Goal: Complete application form

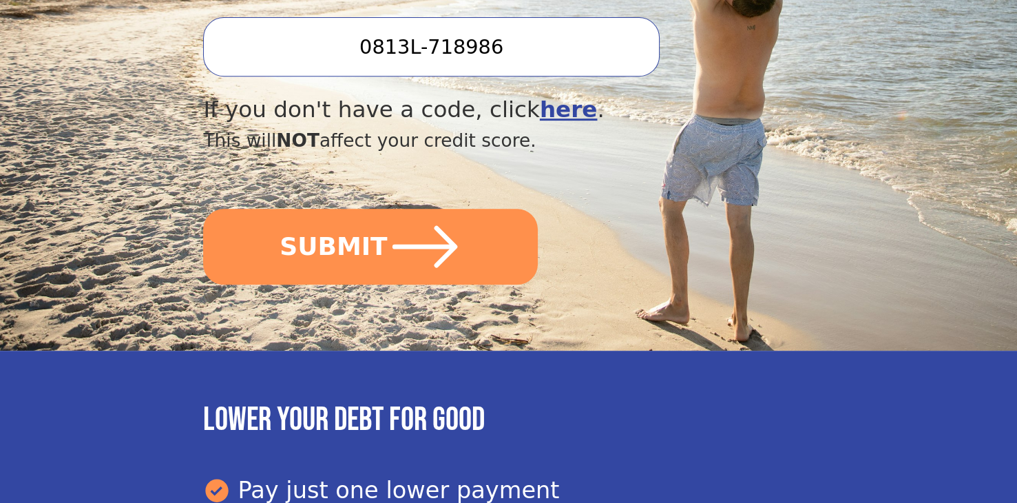
scroll to position [609, 0]
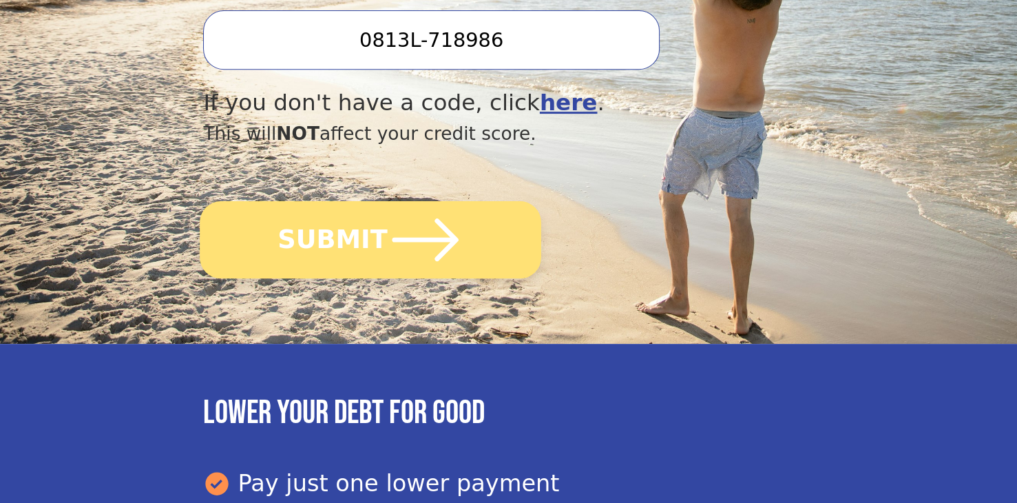
click at [393, 242] on icon "submit" at bounding box center [426, 240] width 76 height 76
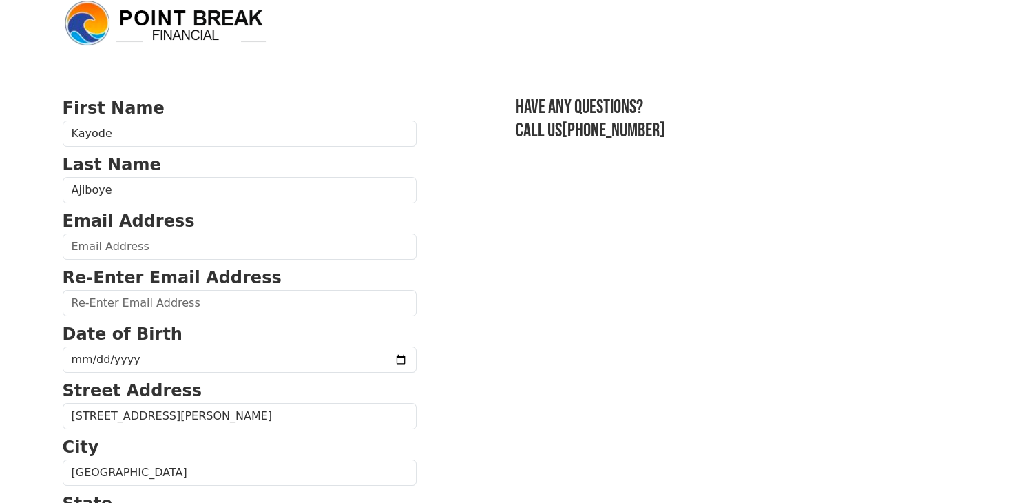
scroll to position [18, 0]
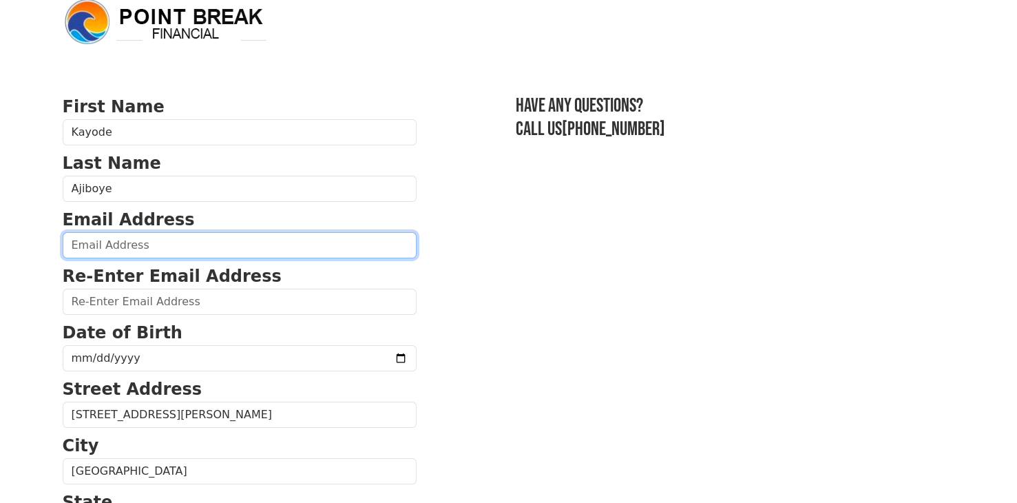
click at [158, 251] on input "email" at bounding box center [240, 245] width 354 height 26
type input "[EMAIL_ADDRESS][DOMAIN_NAME]"
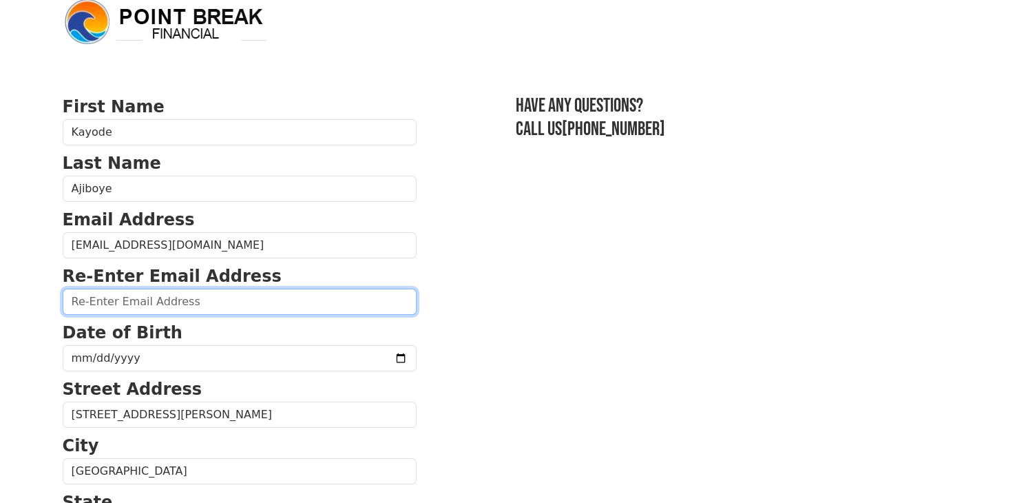
click at [140, 303] on input "email" at bounding box center [240, 302] width 354 height 26
type input "[EMAIL_ADDRESS][DOMAIN_NAME]"
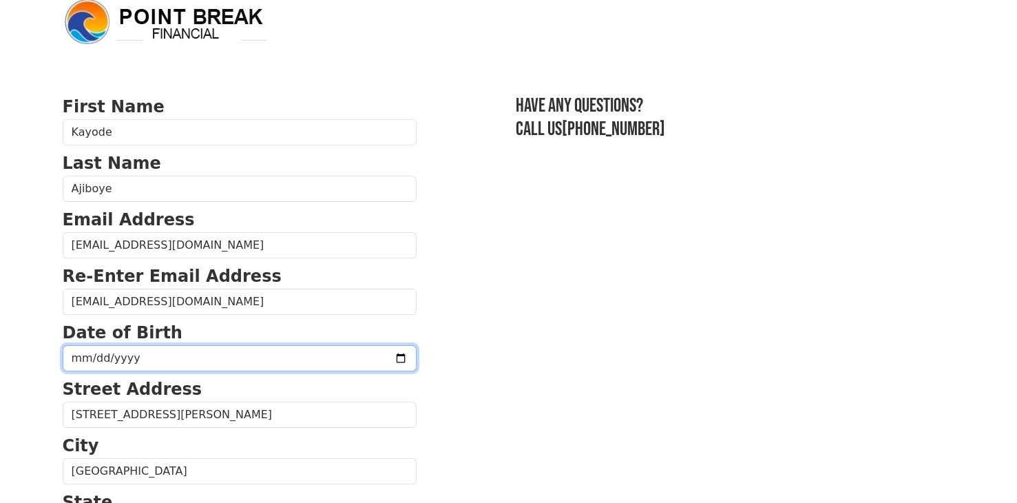
click at [99, 362] on input "date" at bounding box center [240, 358] width 354 height 26
click at [79, 355] on input "date" at bounding box center [240, 358] width 354 height 26
type input "[DATE]"
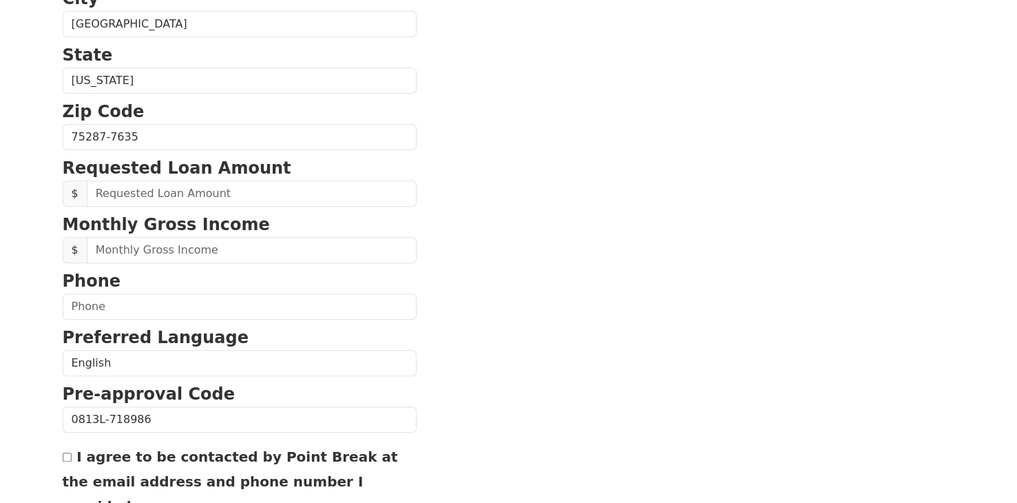
scroll to position [468, 0]
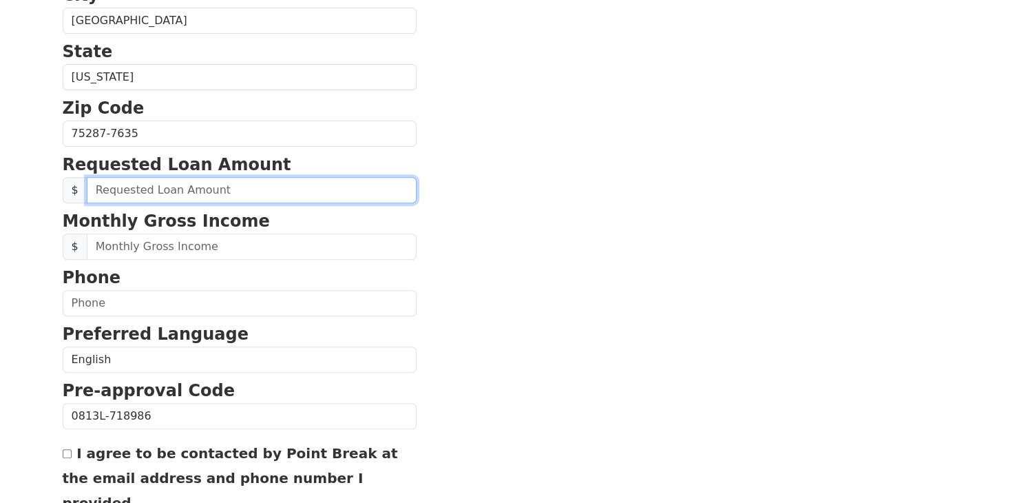
click at [136, 185] on input "text" at bounding box center [252, 190] width 330 height 26
type input "35,000.00"
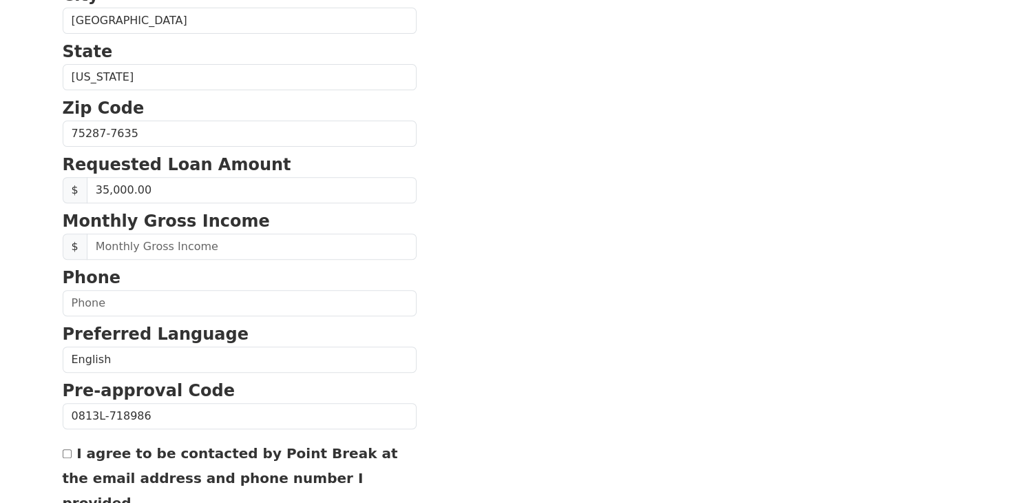
click at [545, 275] on section "First Name [PERSON_NAME] Last Name [GEOGRAPHIC_DATA] Email Address [EMAIL_ADDRE…" at bounding box center [509, 135] width 892 height 982
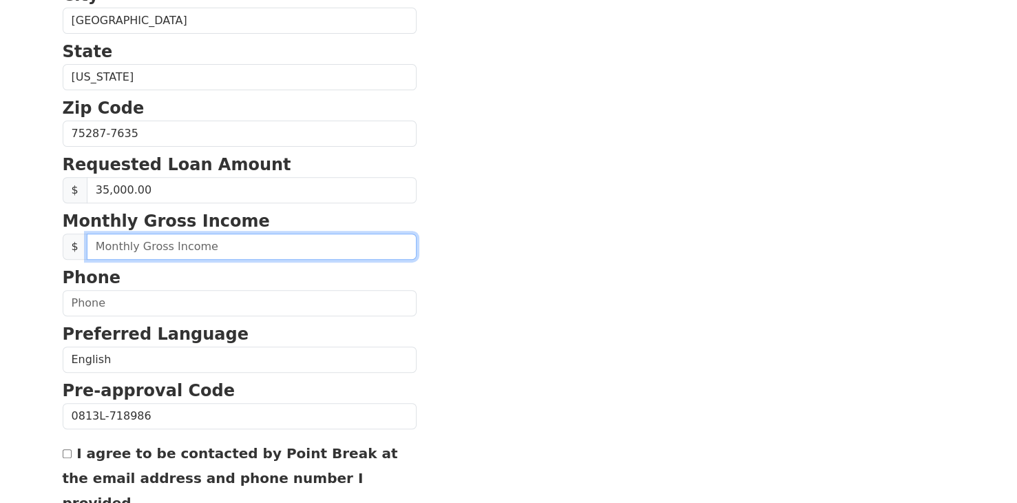
click at [134, 242] on input "text" at bounding box center [252, 246] width 330 height 26
type input "7,500.00"
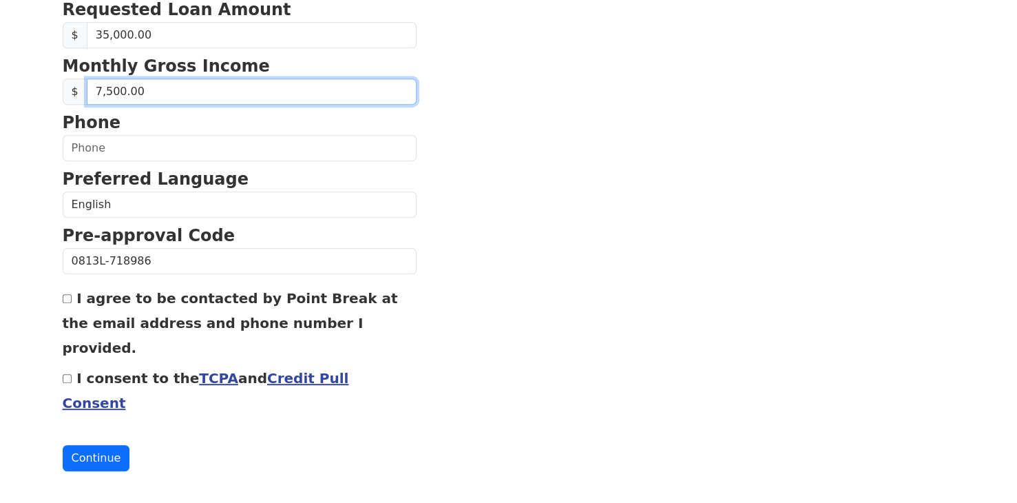
scroll to position [638, 0]
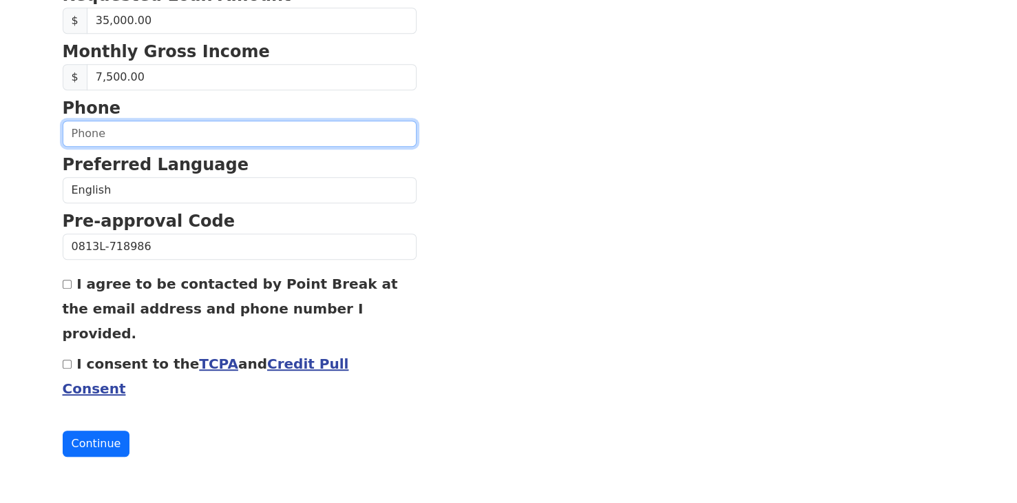
click at [196, 124] on input "text" at bounding box center [240, 134] width 354 height 26
type input "[PHONE_NUMBER]"
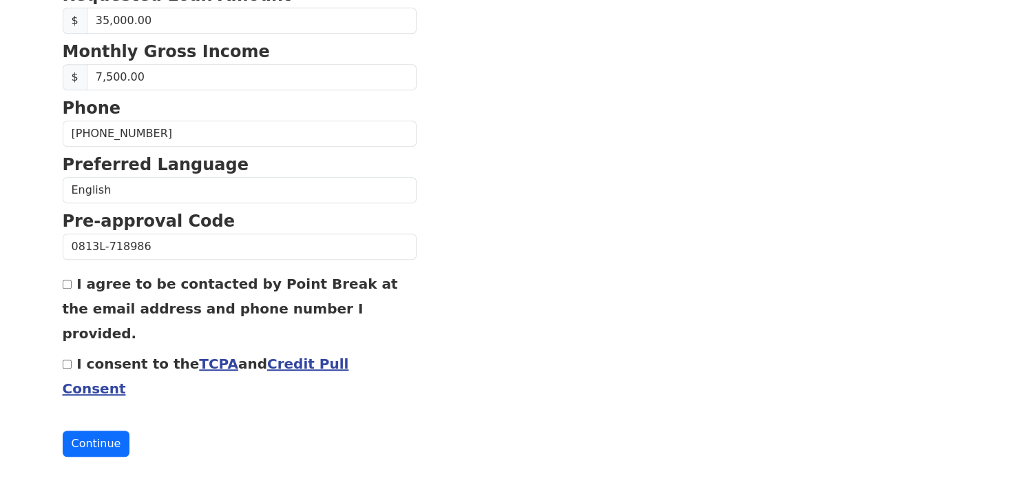
click at [66, 280] on input "I agree to be contacted by Point Break at the email address and phone number I …" at bounding box center [67, 284] width 9 height 9
checkbox input "true"
click at [63, 359] on input "I consent to the TCPA and Credit Pull Consent" at bounding box center [67, 363] width 9 height 9
checkbox input "true"
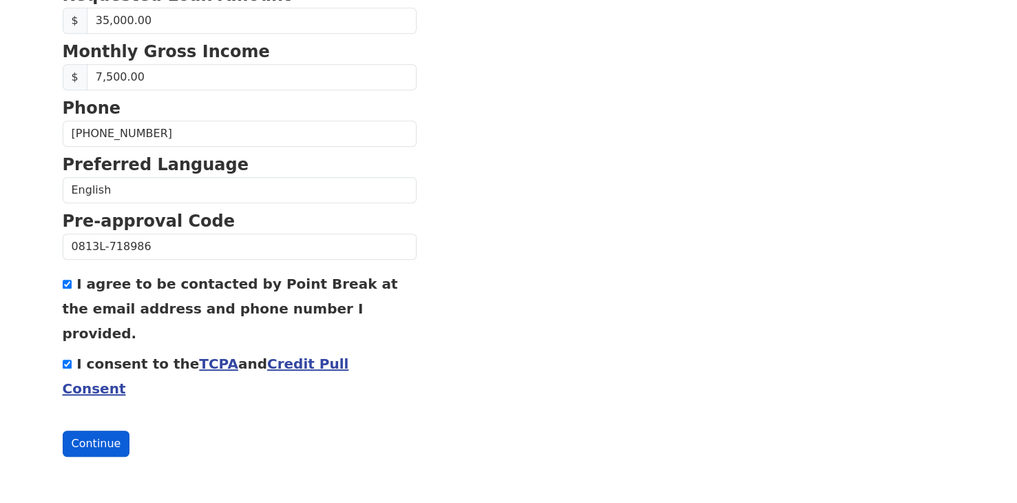
click at [99, 441] on button "Continue" at bounding box center [96, 443] width 67 height 26
